Goal: Transaction & Acquisition: Purchase product/service

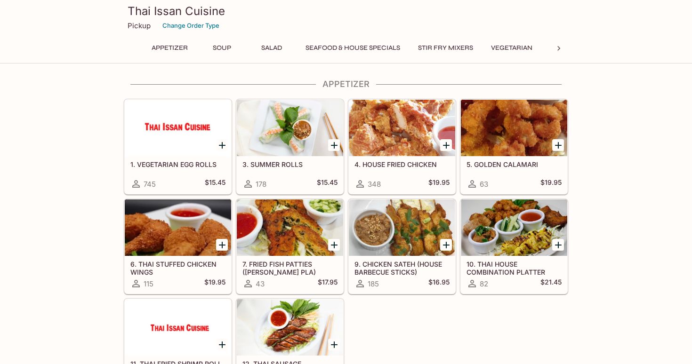
click at [562, 50] on icon at bounding box center [558, 48] width 9 height 9
click at [314, 48] on button "Noodles" at bounding box center [321, 47] width 42 height 13
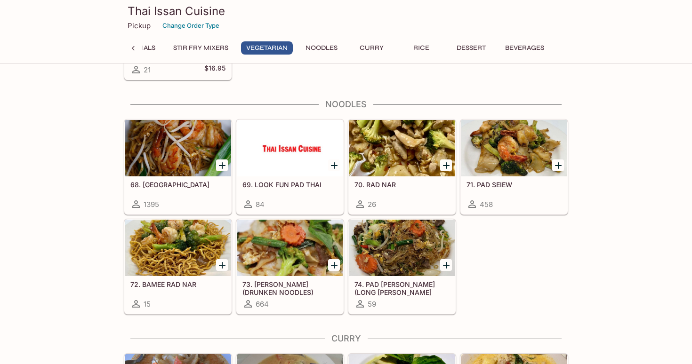
scroll to position [1604, 0]
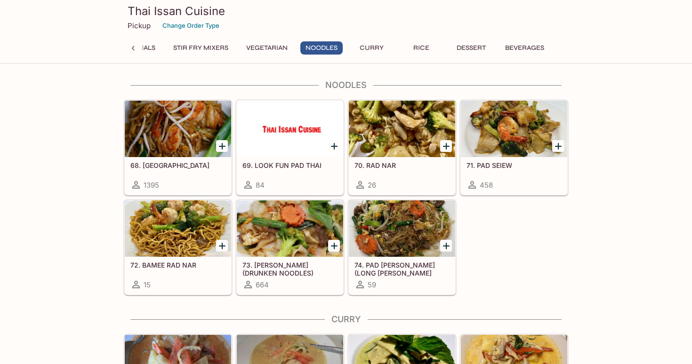
click at [177, 143] on div at bounding box center [178, 129] width 106 height 56
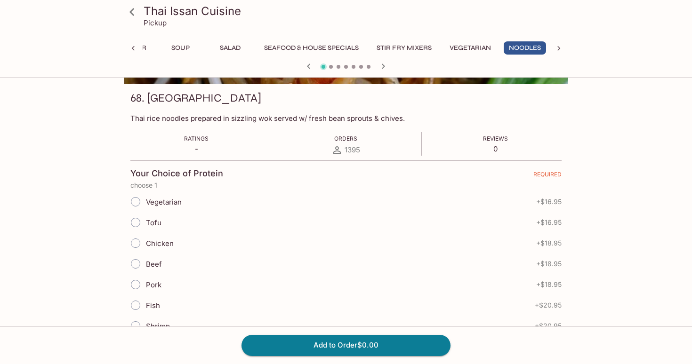
scroll to position [136, 0]
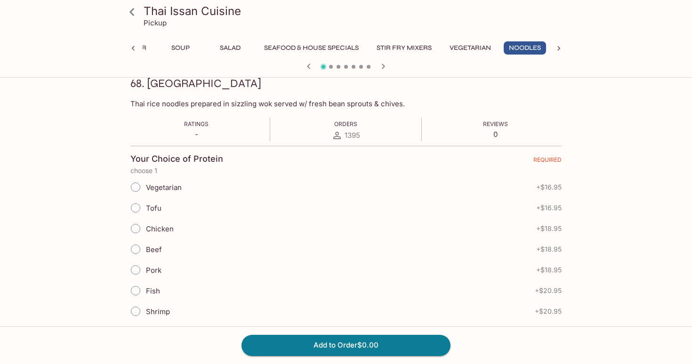
click at [138, 227] on input "Chicken" at bounding box center [136, 229] width 20 height 20
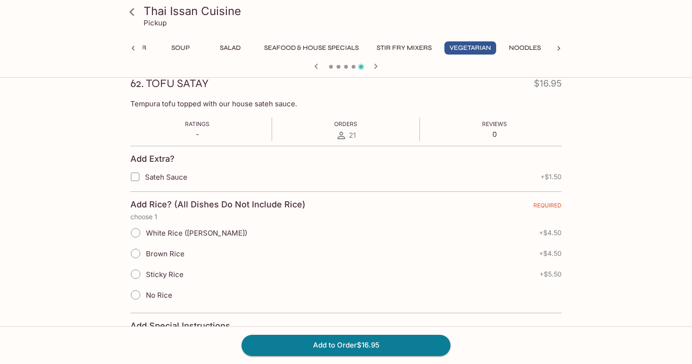
click at [534, 49] on button "Noodles" at bounding box center [524, 47] width 42 height 13
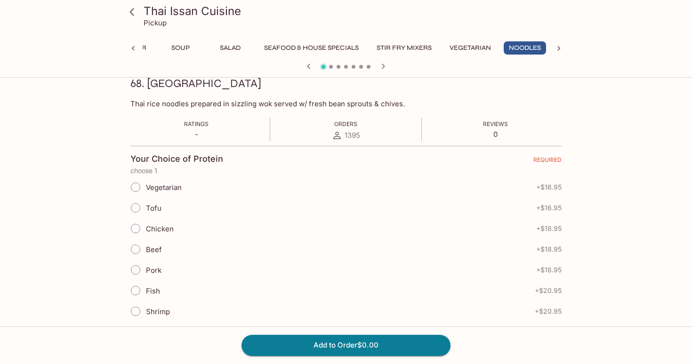
click at [140, 228] on input "Chicken" at bounding box center [136, 229] width 20 height 20
radio input "true"
click at [293, 345] on button "Add to Order $18.95" at bounding box center [345, 345] width 209 height 21
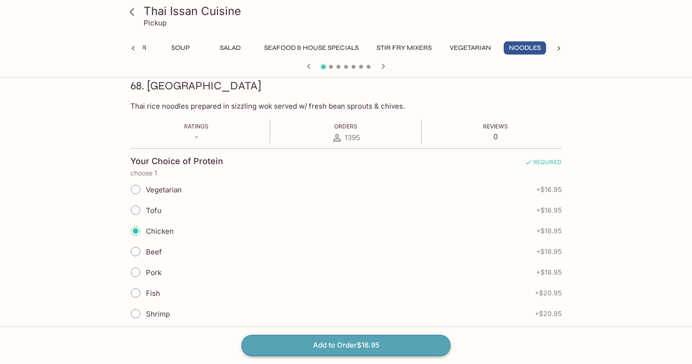
click at [345, 348] on button "Add to Order $18.95" at bounding box center [345, 345] width 209 height 21
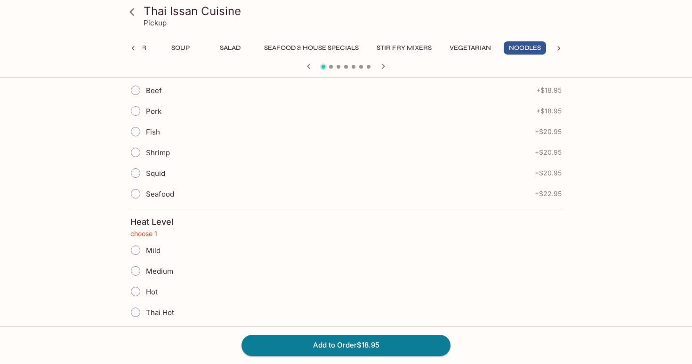
scroll to position [293, 0]
click at [139, 253] on input "Mild" at bounding box center [136, 253] width 20 height 20
radio input "true"
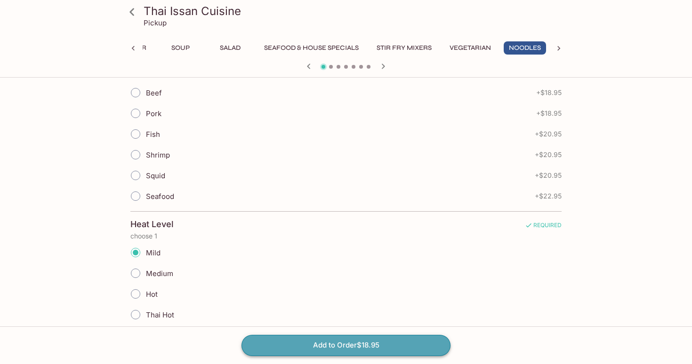
click at [367, 350] on button "Add to Order $18.95" at bounding box center [345, 345] width 209 height 21
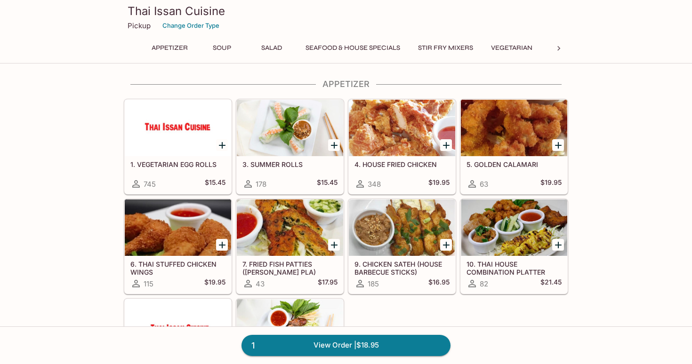
click at [561, 47] on icon at bounding box center [558, 48] width 9 height 9
click at [373, 46] on button "Curry" at bounding box center [371, 47] width 42 height 13
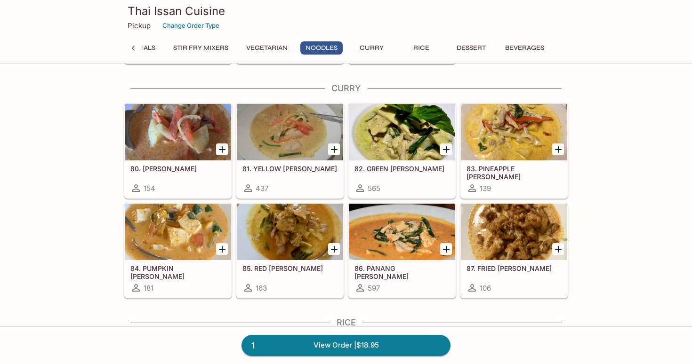
scroll to position [1839, 0]
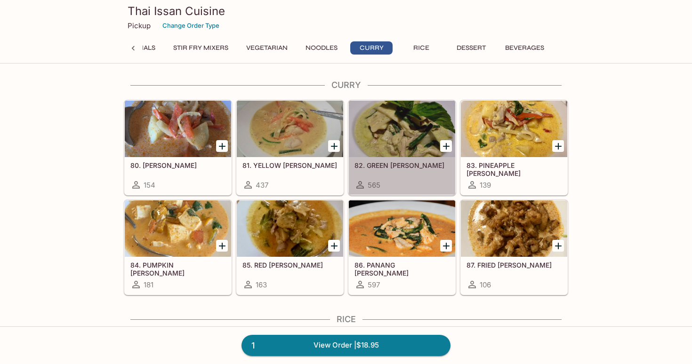
click at [412, 112] on div at bounding box center [402, 129] width 106 height 56
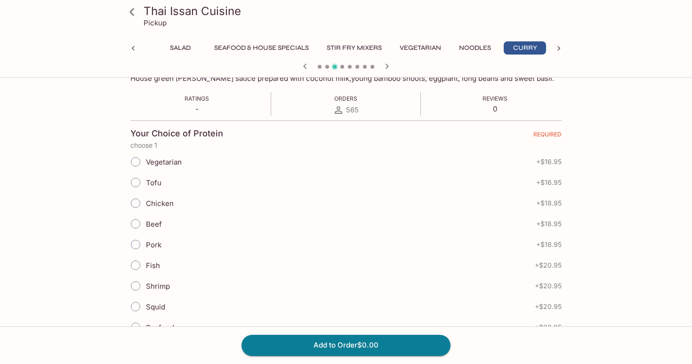
scroll to position [179, 0]
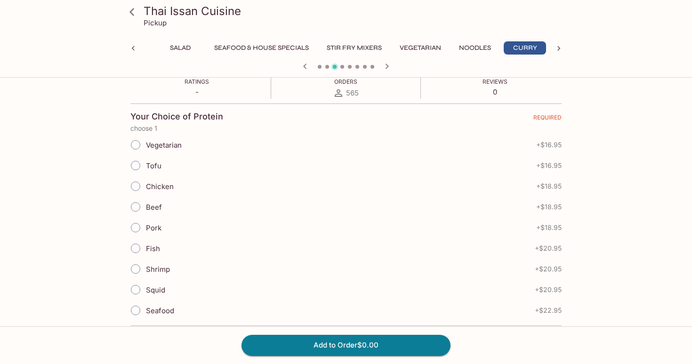
click at [151, 187] on span "Chicken" at bounding box center [160, 186] width 28 height 9
click at [145, 187] on input "Chicken" at bounding box center [136, 186] width 20 height 20
radio input "true"
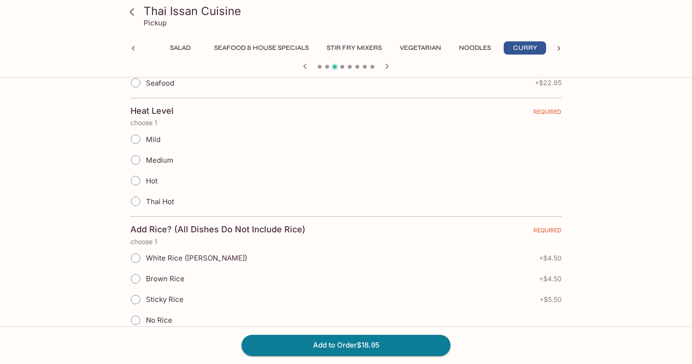
scroll to position [409, 0]
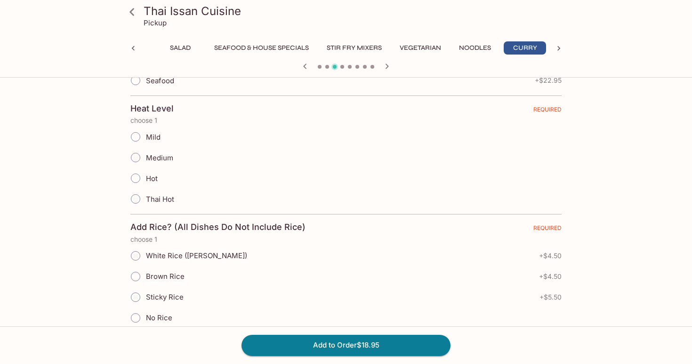
click at [162, 139] on div "Mild" at bounding box center [345, 137] width 431 height 21
click at [148, 135] on span "Mild" at bounding box center [153, 137] width 15 height 9
click at [145, 135] on input "Mild" at bounding box center [136, 137] width 20 height 20
radio input "true"
click at [147, 256] on span "White Rice ([PERSON_NAME])" at bounding box center [196, 255] width 101 height 9
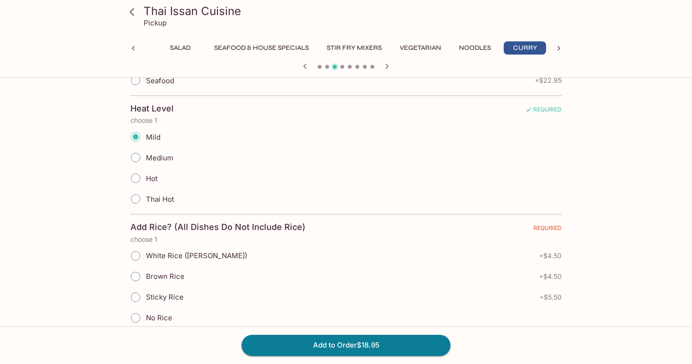
click at [145, 256] on input "White Rice ([PERSON_NAME])" at bounding box center [136, 256] width 20 height 20
radio input "true"
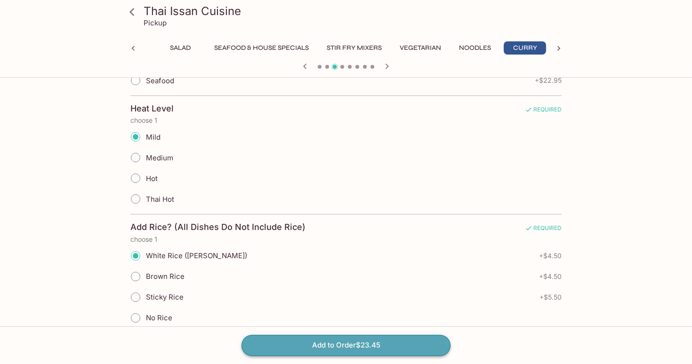
click at [328, 346] on button "Add to Order $23.45" at bounding box center [345, 345] width 209 height 21
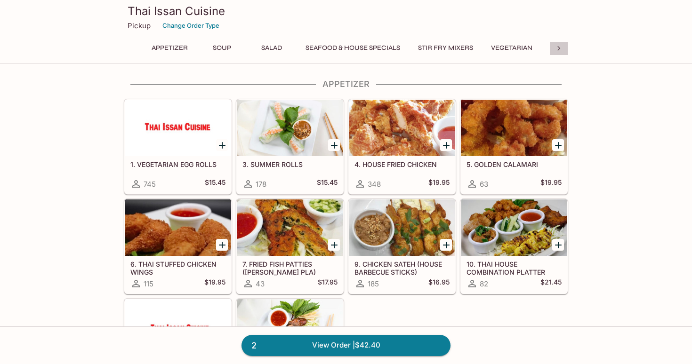
click at [558, 44] on icon at bounding box center [558, 48] width 9 height 9
click at [312, 51] on button "Noodles" at bounding box center [321, 47] width 42 height 13
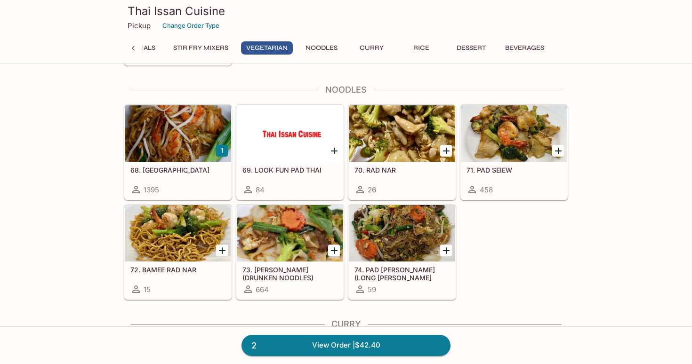
scroll to position [1604, 0]
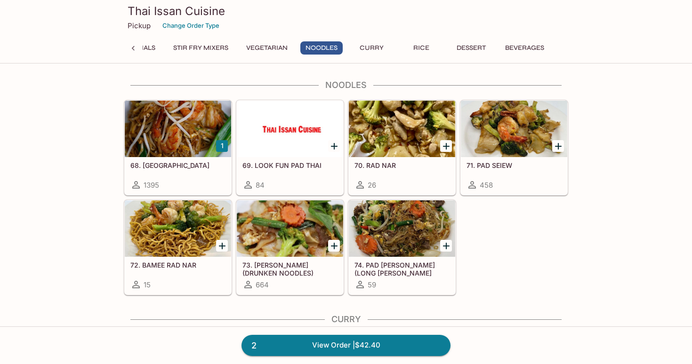
click at [202, 150] on div at bounding box center [178, 129] width 106 height 56
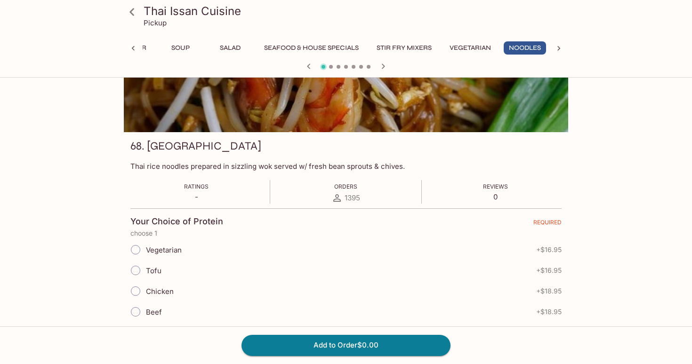
scroll to position [104, 0]
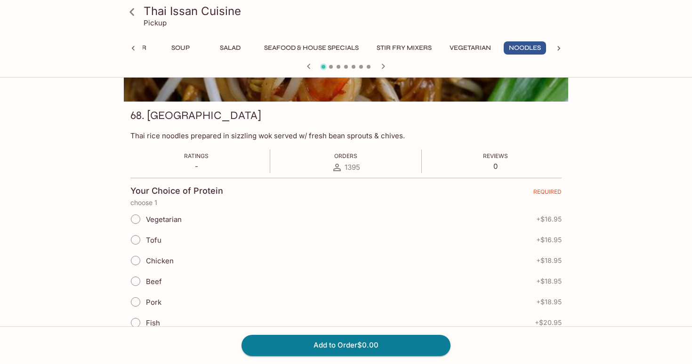
click at [152, 260] on span "Chicken" at bounding box center [160, 260] width 28 height 9
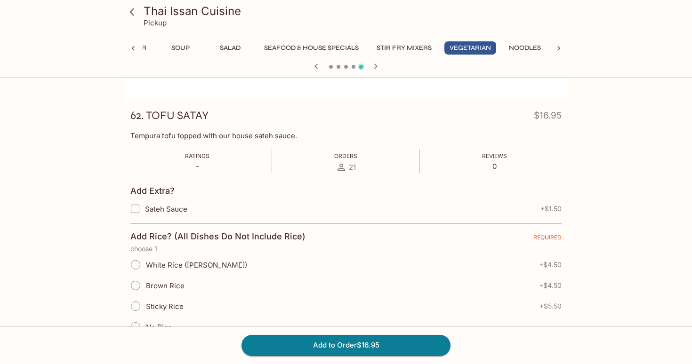
click at [540, 45] on button "Noodles" at bounding box center [524, 47] width 42 height 13
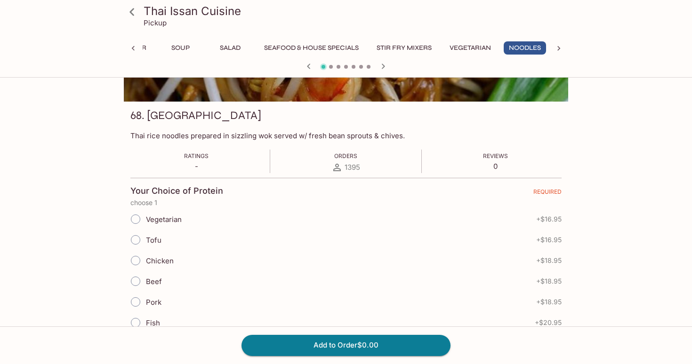
click at [171, 261] on span "Chicken" at bounding box center [160, 260] width 28 height 9
click at [145, 261] on input "Chicken" at bounding box center [136, 261] width 20 height 20
radio input "true"
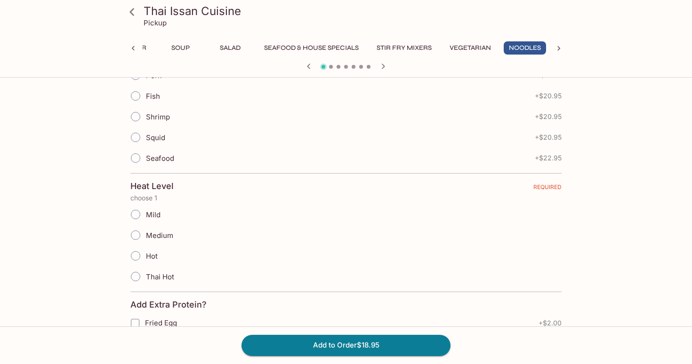
scroll to position [348, 0]
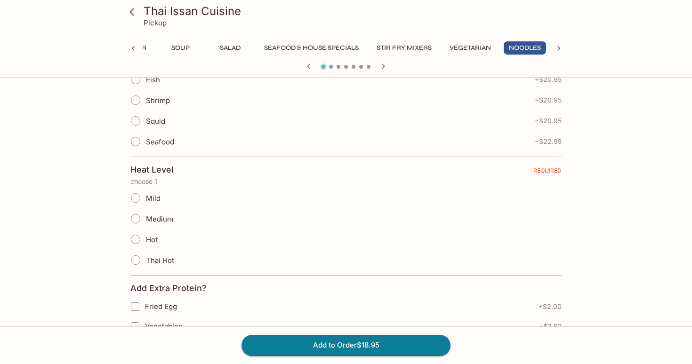
click at [148, 197] on span "Mild" at bounding box center [153, 198] width 15 height 9
click at [136, 199] on input "Mild" at bounding box center [136, 198] width 20 height 20
radio input "true"
click at [327, 348] on button "Add to Order $18.95" at bounding box center [345, 345] width 209 height 21
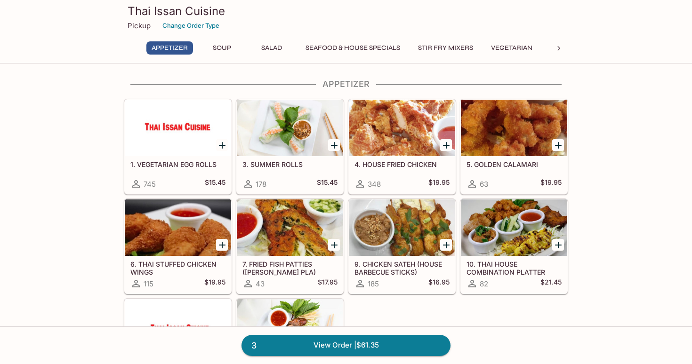
click at [559, 45] on icon at bounding box center [558, 48] width 9 height 9
click at [377, 46] on button "Curry" at bounding box center [371, 47] width 42 height 13
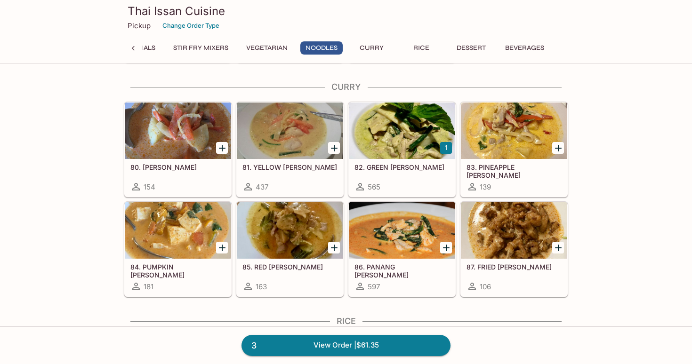
scroll to position [1839, 0]
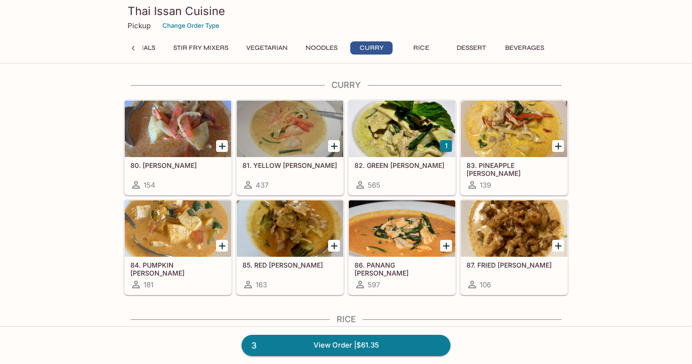
click at [422, 148] on div at bounding box center [402, 129] width 106 height 56
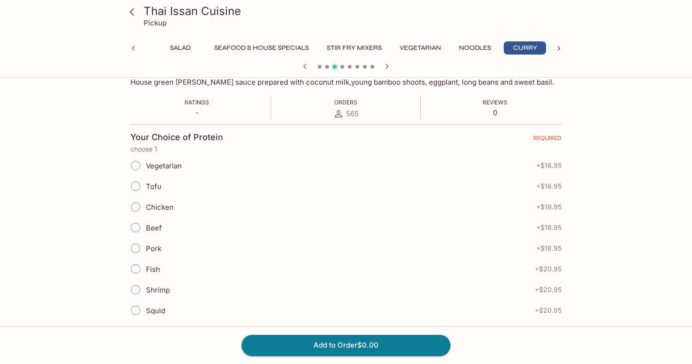
scroll to position [191, 0]
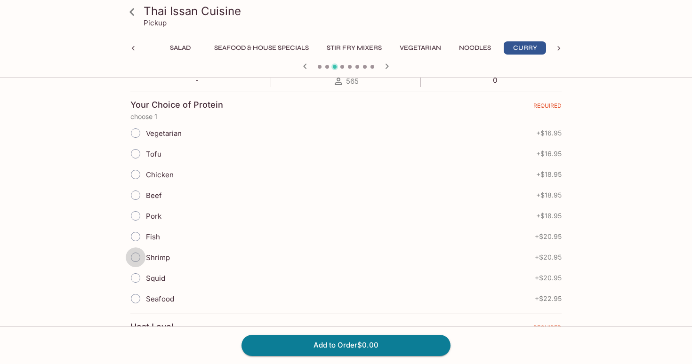
click at [141, 256] on input "Shrimp" at bounding box center [136, 257] width 20 height 20
radio input "true"
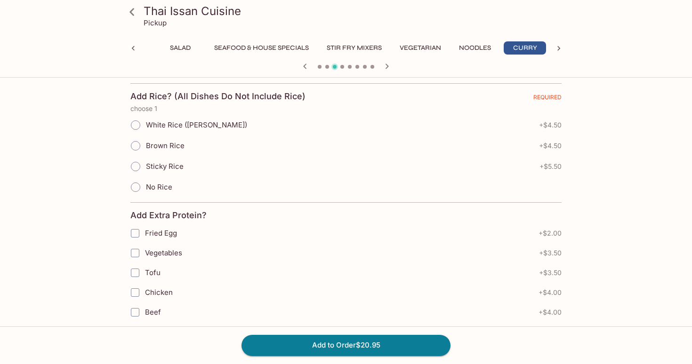
scroll to position [541, 0]
click at [143, 165] on input "Sticky Rice" at bounding box center [136, 166] width 20 height 20
radio input "true"
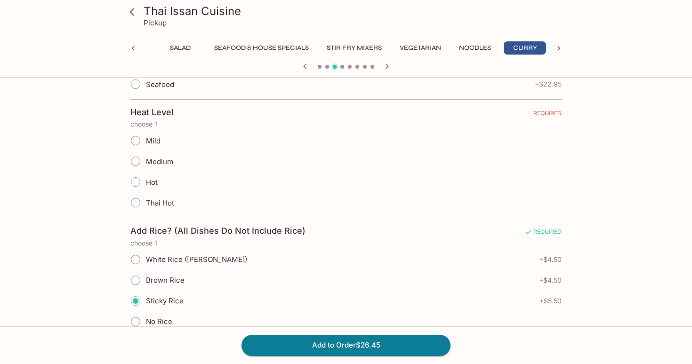
scroll to position [375, 0]
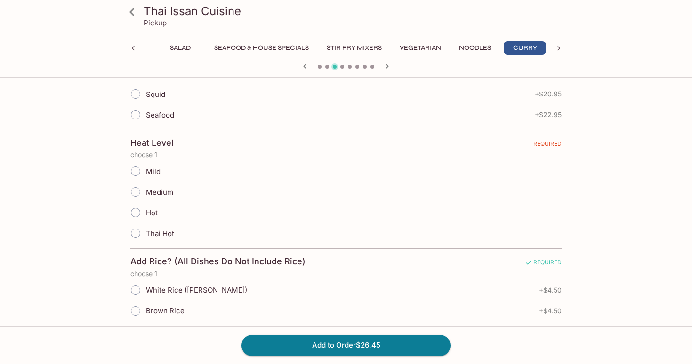
click at [141, 170] on input "Mild" at bounding box center [136, 171] width 20 height 20
radio input "true"
click at [322, 346] on button "Add to Order $26.45" at bounding box center [345, 345] width 209 height 21
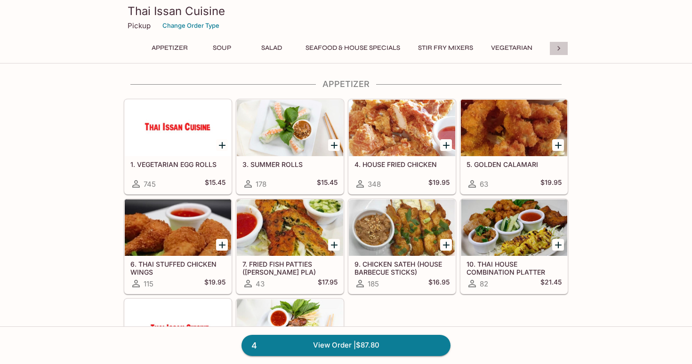
click at [559, 46] on icon at bounding box center [558, 48] width 9 height 9
click at [315, 51] on button "Noodles" at bounding box center [321, 47] width 42 height 13
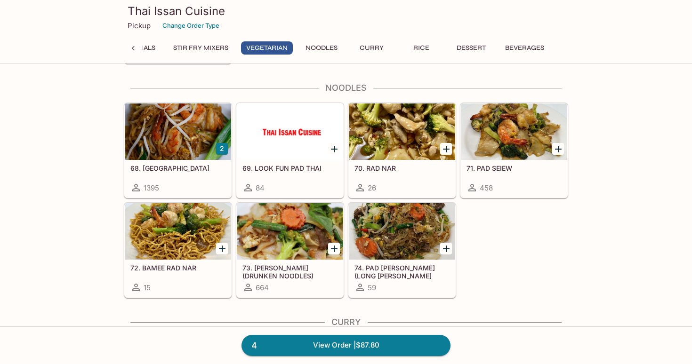
scroll to position [1604, 0]
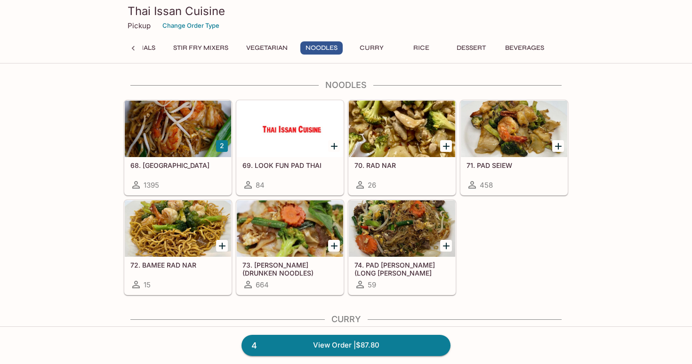
click at [211, 138] on div at bounding box center [178, 129] width 106 height 56
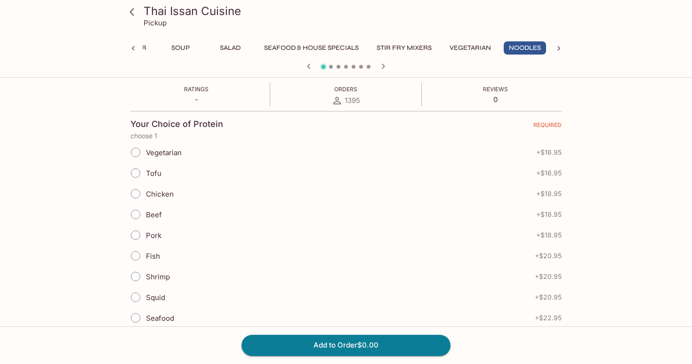
scroll to position [190, 0]
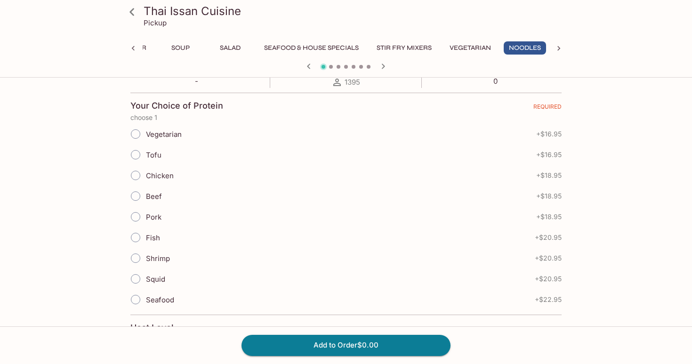
click at [142, 175] on input "Chicken" at bounding box center [136, 176] width 20 height 20
radio input "true"
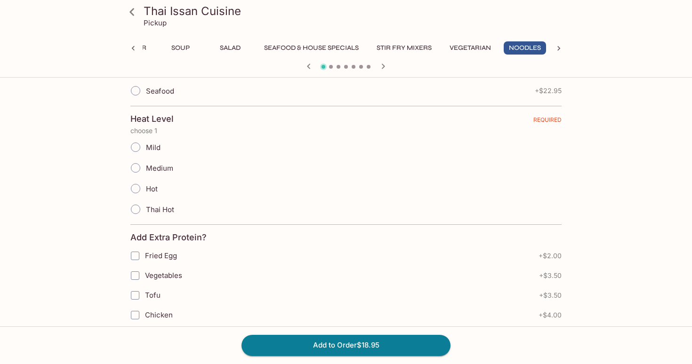
scroll to position [329, 0]
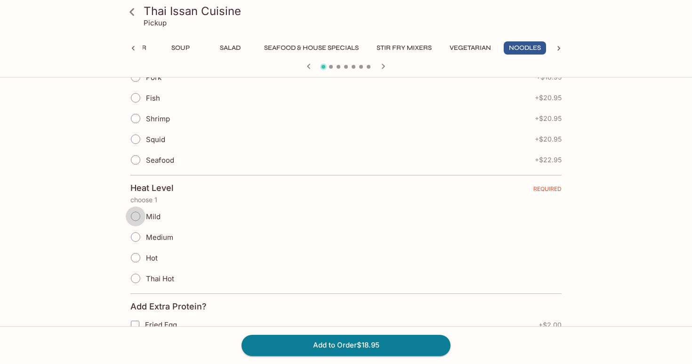
click at [143, 215] on input "Mild" at bounding box center [136, 217] width 20 height 20
radio input "true"
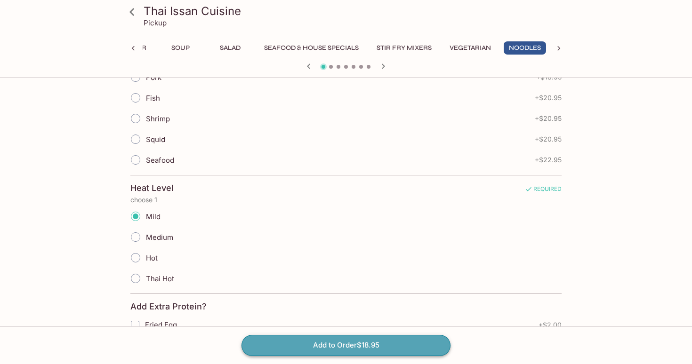
click at [303, 346] on button "Add to Order $18.95" at bounding box center [345, 345] width 209 height 21
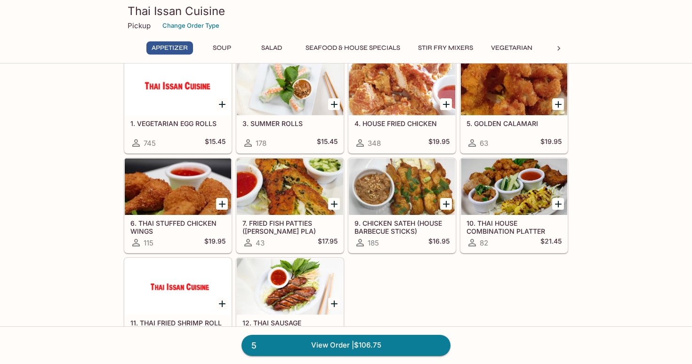
scroll to position [45, 0]
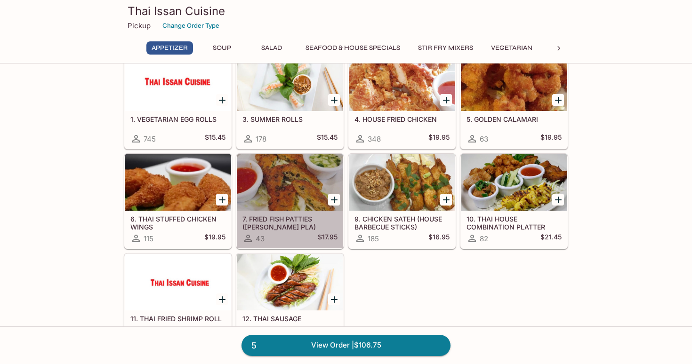
click at [303, 176] on div at bounding box center [290, 182] width 106 height 56
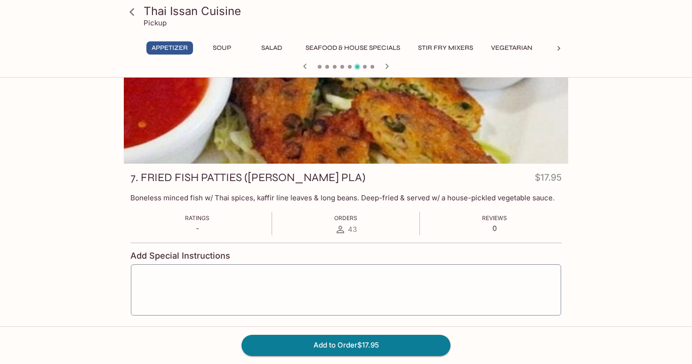
scroll to position [68, 0]
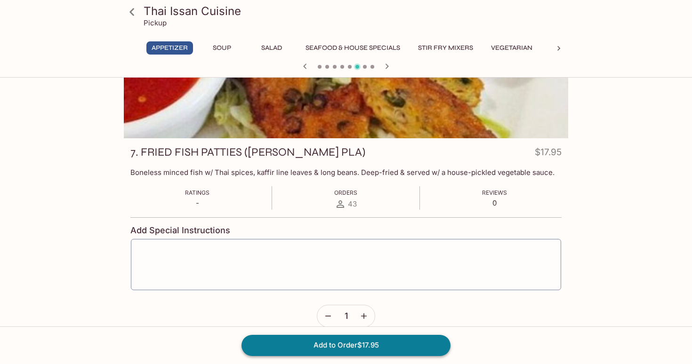
click at [346, 348] on button "Add to Order $17.95" at bounding box center [345, 345] width 209 height 21
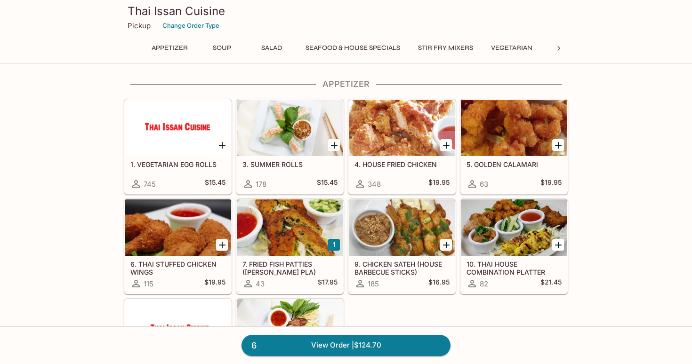
click at [560, 52] on icon at bounding box center [558, 48] width 9 height 9
click at [324, 48] on button "Noodles" at bounding box center [321, 47] width 42 height 13
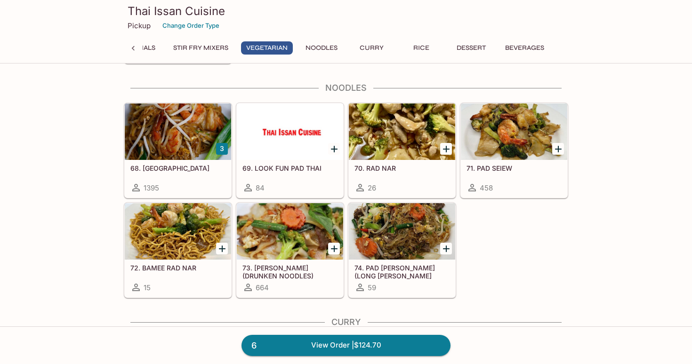
scroll to position [1604, 0]
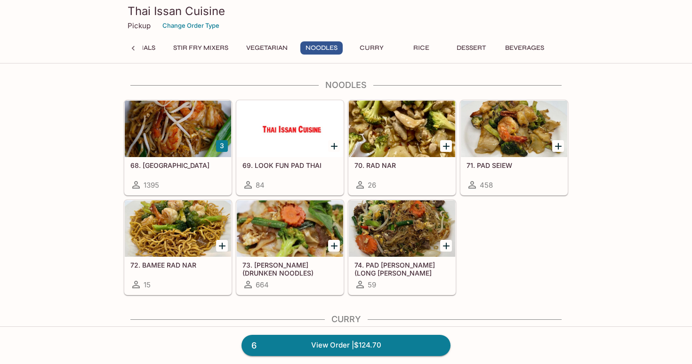
click at [185, 159] on div "68. PAD THAI 1395" at bounding box center [178, 176] width 106 height 38
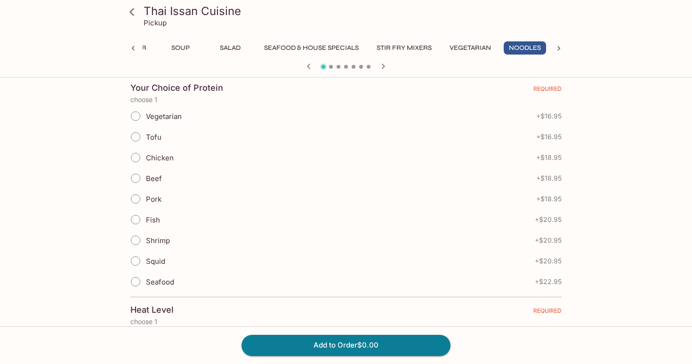
scroll to position [230, 0]
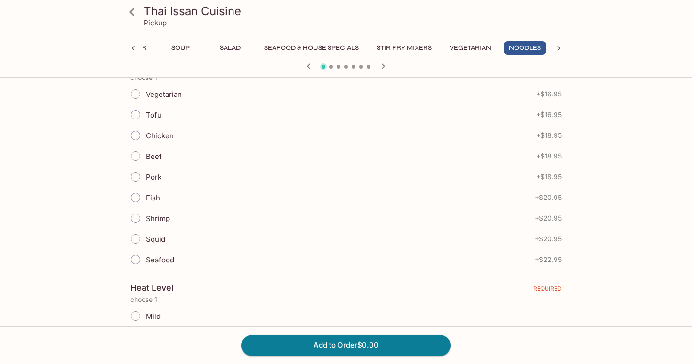
click at [140, 218] on input "Shrimp" at bounding box center [136, 218] width 20 height 20
radio input "true"
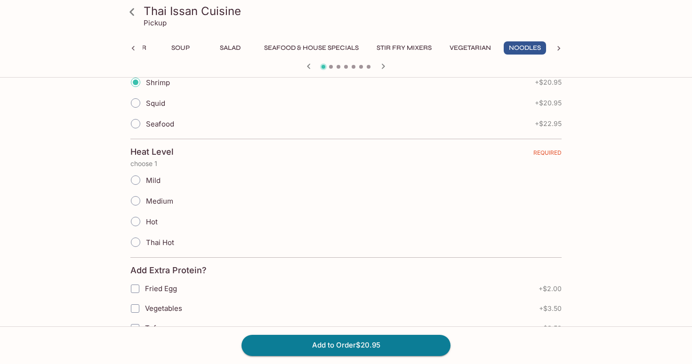
scroll to position [400, 0]
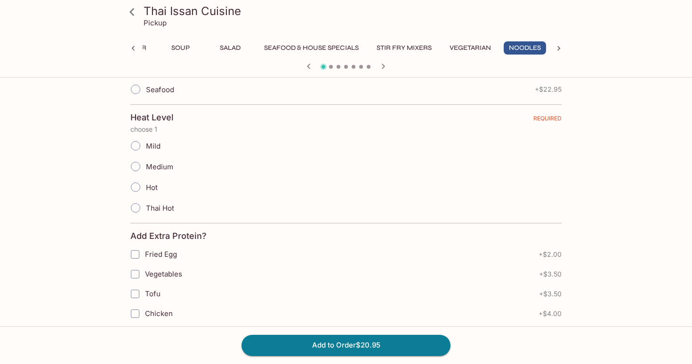
click at [145, 146] on input "Mild" at bounding box center [136, 146] width 20 height 20
radio input "true"
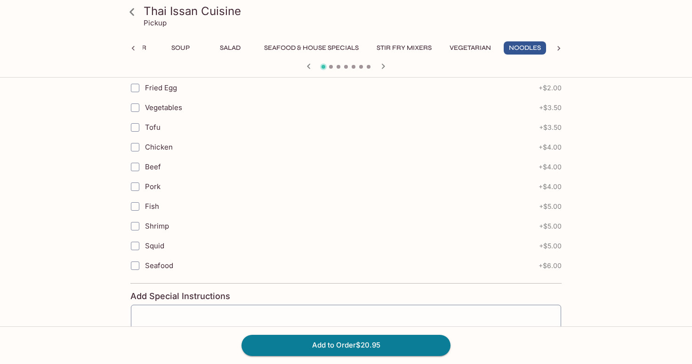
scroll to position [568, 0]
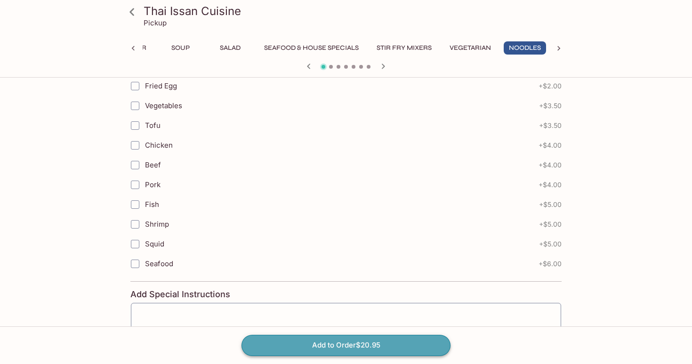
click at [359, 351] on button "Add to Order $20.95" at bounding box center [345, 345] width 209 height 21
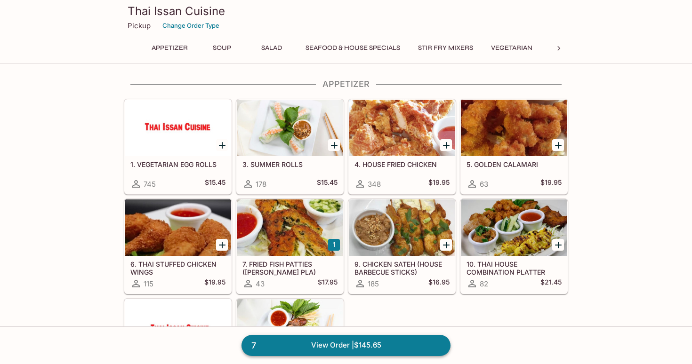
click at [362, 344] on link "7 View Order | $145.65" at bounding box center [345, 345] width 209 height 21
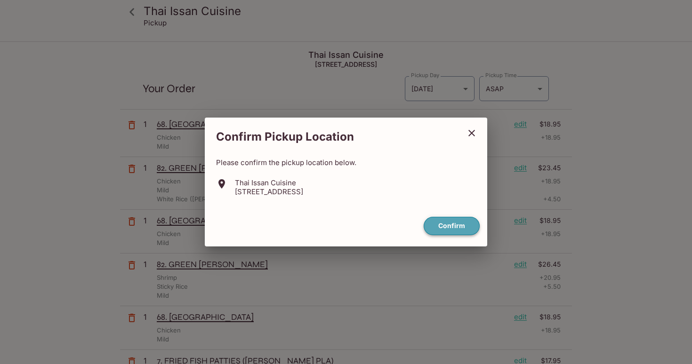
click at [446, 225] on button "Confirm" at bounding box center [451, 226] width 56 height 18
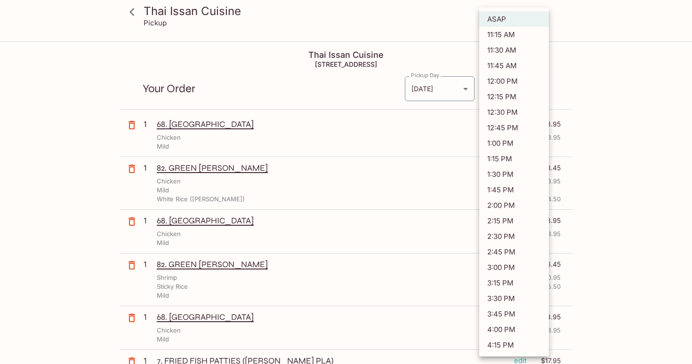
click at [503, 88] on body "Thai Issan Cuisine Pickup Thai Issan Cuisine [STREET_ADDRESS] Your Order Pickup…" at bounding box center [346, 224] width 692 height 364
click at [506, 80] on li "12:00 PM" at bounding box center [514, 81] width 70 height 16
type input "[DATE]T22:00:54.000000Z"
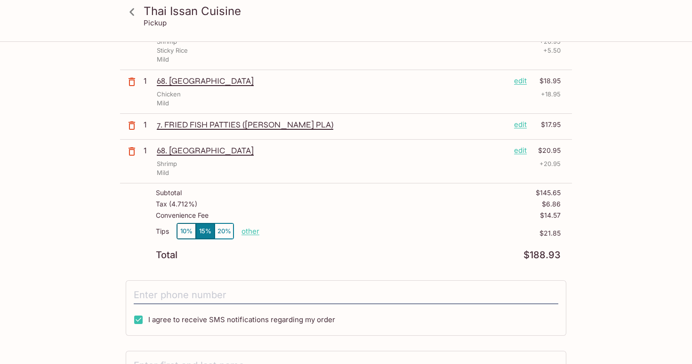
scroll to position [355, 0]
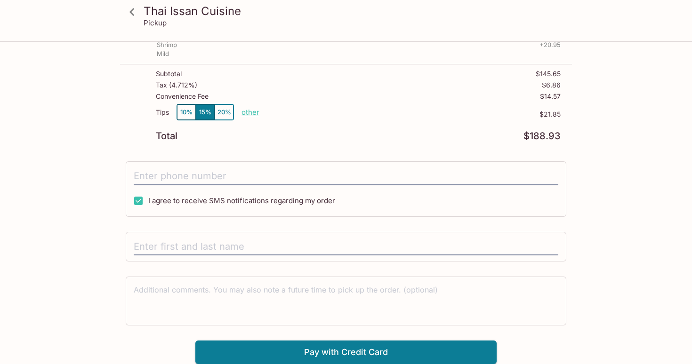
click at [253, 113] on p "other" at bounding box center [250, 112] width 18 height 9
drag, startPoint x: 300, startPoint y: 113, endPoint x: 333, endPoint y: 114, distance: 33.4
click at [333, 114] on div "Tips 10% 15% 20% Done 21.85 $21.85" at bounding box center [358, 118] width 405 height 28
type input "0.00"
click at [374, 128] on div "Tips 10% 15% 20% Done 0.00 $21.85" at bounding box center [358, 118] width 405 height 28
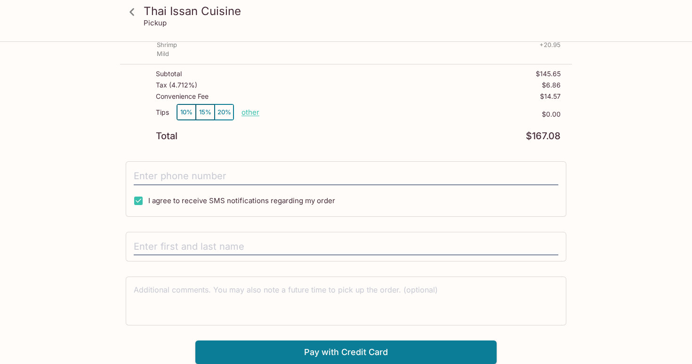
click at [207, 236] on div at bounding box center [346, 247] width 440 height 30
click at [200, 247] on input "text" at bounding box center [346, 247] width 424 height 18
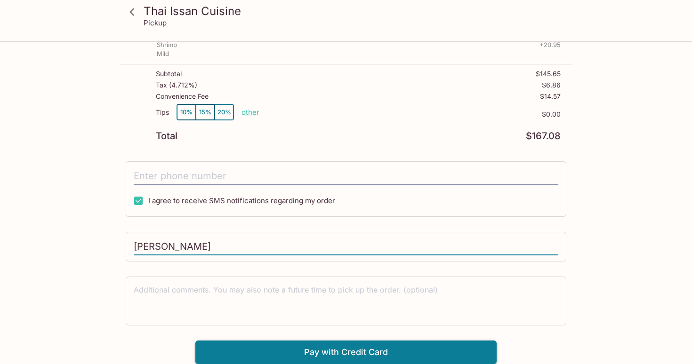
type input "[PERSON_NAME]"
click at [324, 351] on button "Pay with Credit Card" at bounding box center [345, 353] width 301 height 24
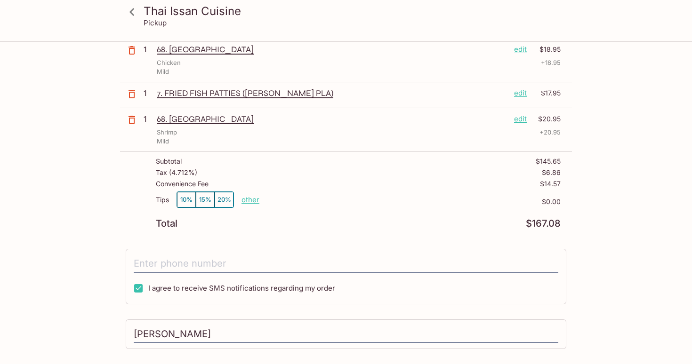
scroll to position [263, 0]
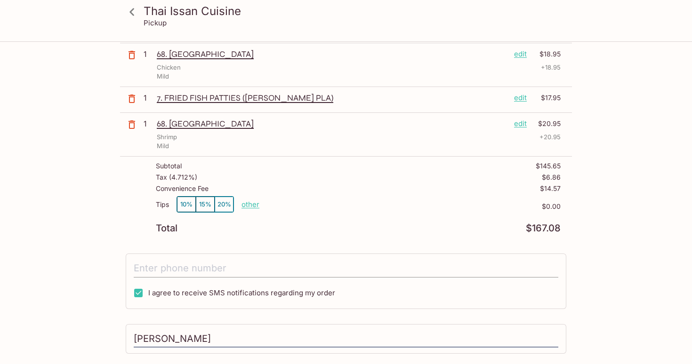
click at [197, 266] on input "tel" at bounding box center [346, 269] width 424 height 18
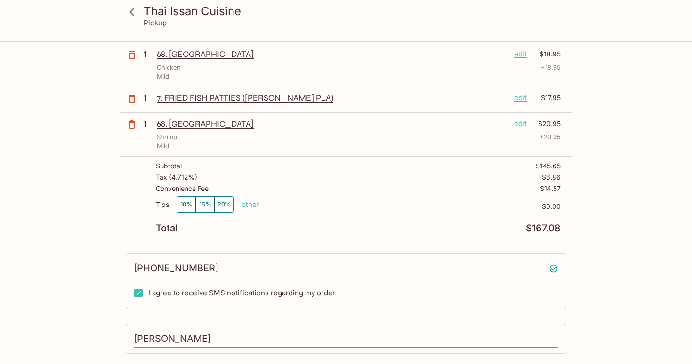
scroll to position [355, 0]
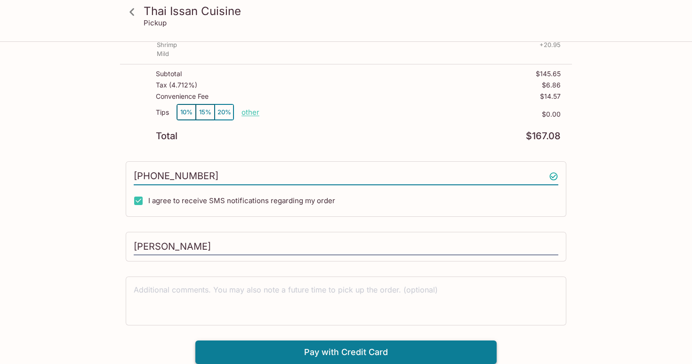
type input "[PHONE_NUMBER]"
click at [336, 349] on button "Pay with Credit Card" at bounding box center [345, 353] width 301 height 24
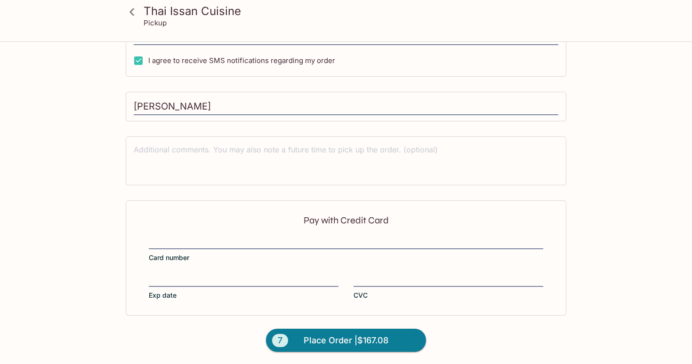
scroll to position [496, 0]
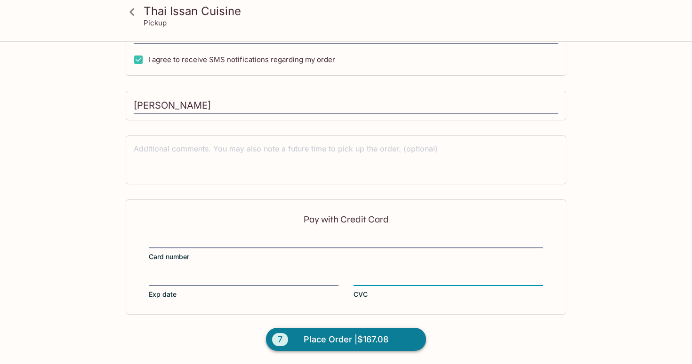
click at [365, 342] on span "Place Order | $167.08" at bounding box center [345, 339] width 85 height 15
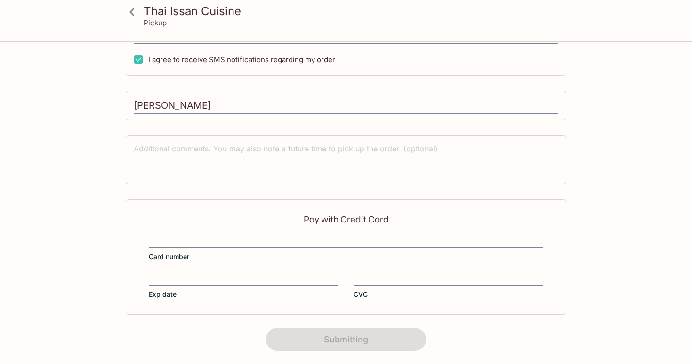
scroll to position [0, 0]
